Goal: Task Accomplishment & Management: Use online tool/utility

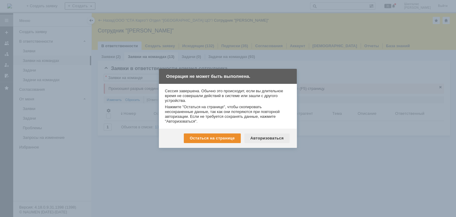
click at [268, 136] on div "Авторизоваться" at bounding box center [266, 138] width 45 height 10
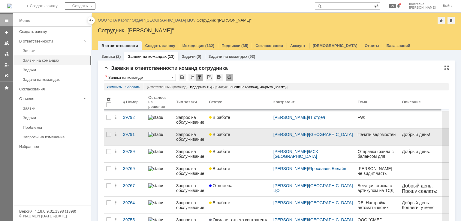
click at [228, 136] on span "В работе" at bounding box center [219, 134] width 21 height 5
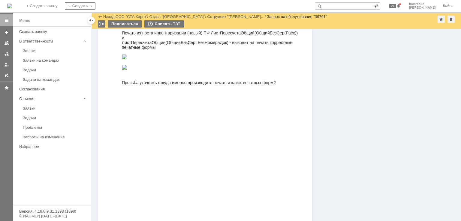
scroll to position [351, 0]
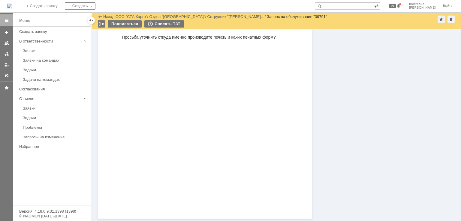
click at [127, 24] on img at bounding box center [124, 21] width 5 height 5
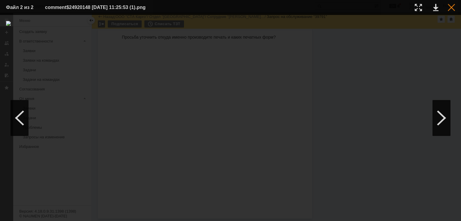
click at [450, 8] on div at bounding box center [450, 7] width 7 height 7
